Goal: Find specific page/section: Find specific page/section

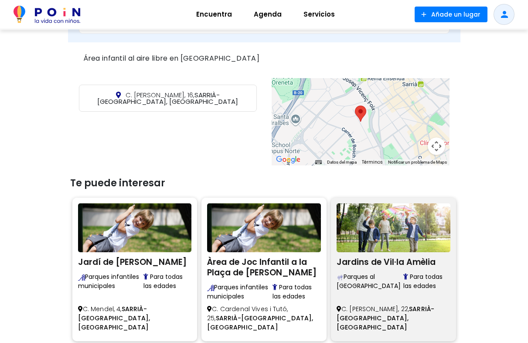
scroll to position [306, 0]
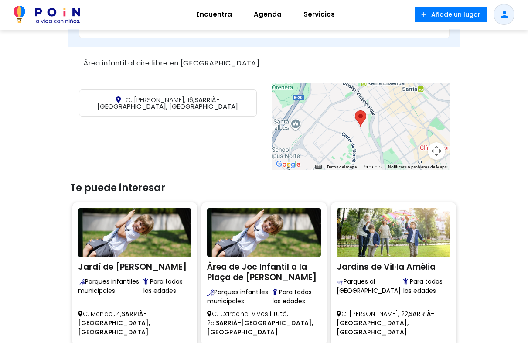
click at [359, 136] on div at bounding box center [361, 126] width 178 height 87
click at [436, 154] on button "Controles de visualización del mapa" at bounding box center [436, 150] width 17 height 17
click at [414, 153] on button "Reducir" at bounding box center [414, 150] width 17 height 17
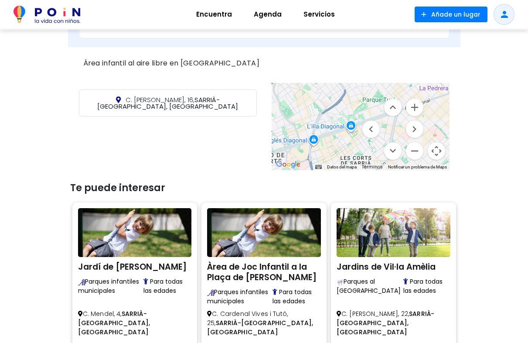
drag, startPoint x: 335, startPoint y: 131, endPoint x: 238, endPoint y: 92, distance: 103.8
click at [238, 92] on div "C. [PERSON_NAME], 16, SARRIÀ-[GEOGRAPHIC_DATA], [GEOGRAPHIC_DATA] ← Mover a la …" at bounding box center [264, 127] width 392 height 92
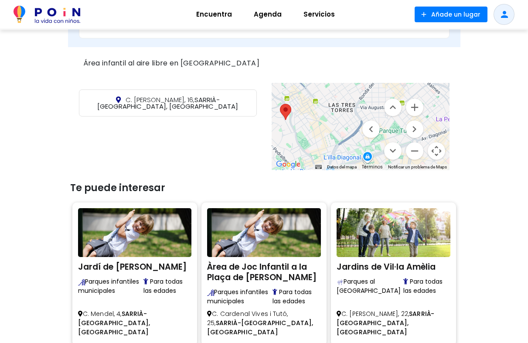
drag, startPoint x: 315, startPoint y: 101, endPoint x: 334, endPoint y: 134, distance: 38.5
click at [335, 134] on div at bounding box center [361, 126] width 178 height 87
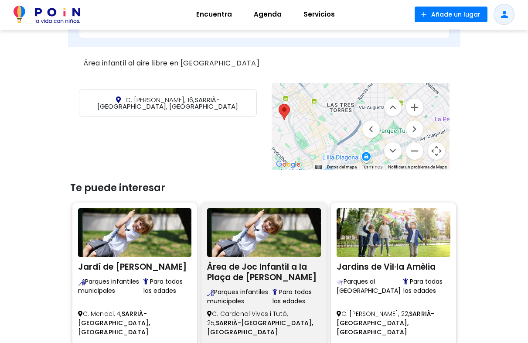
click at [275, 268] on h2 "Àrea de Joc Infantil a la Plaça de [PERSON_NAME]" at bounding box center [264, 271] width 114 height 24
